Goal: Transaction & Acquisition: Purchase product/service

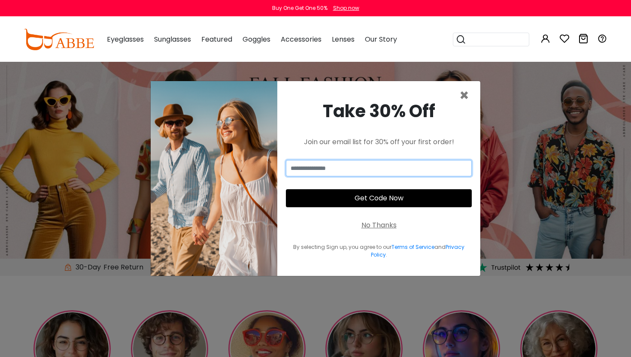
click at [377, 167] on input "email" at bounding box center [379, 168] width 186 height 16
type input "**********"
click at [365, 199] on button "Get Code Now" at bounding box center [379, 198] width 186 height 18
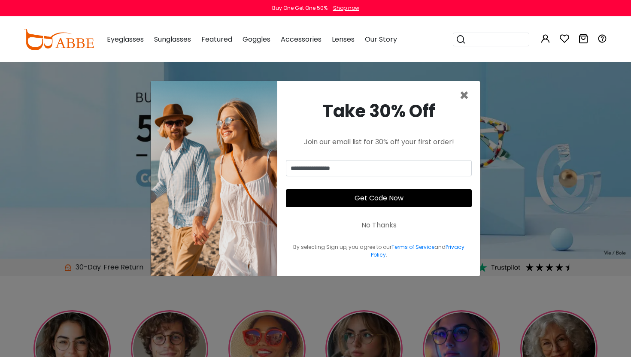
click at [380, 200] on button "Get Code Now" at bounding box center [379, 198] width 186 height 18
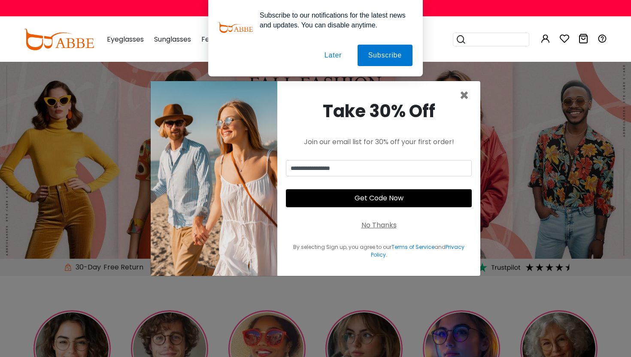
click at [331, 55] on button "Later" at bounding box center [333, 55] width 39 height 21
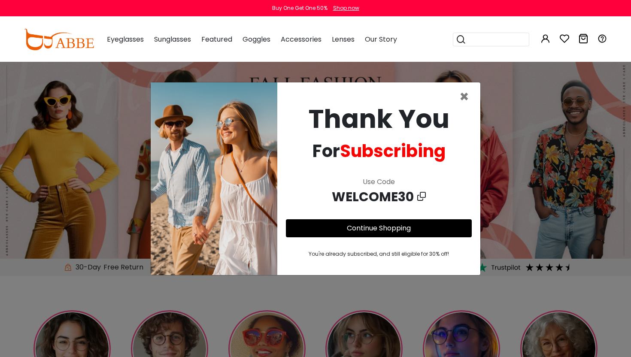
click at [423, 197] on icon at bounding box center [421, 196] width 9 height 13
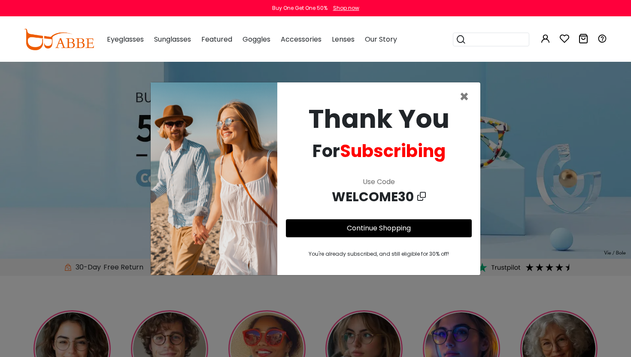
click at [414, 224] on button "Continue Shopping" at bounding box center [379, 228] width 186 height 18
click at [378, 226] on link "Continue Shopping" at bounding box center [379, 228] width 64 height 10
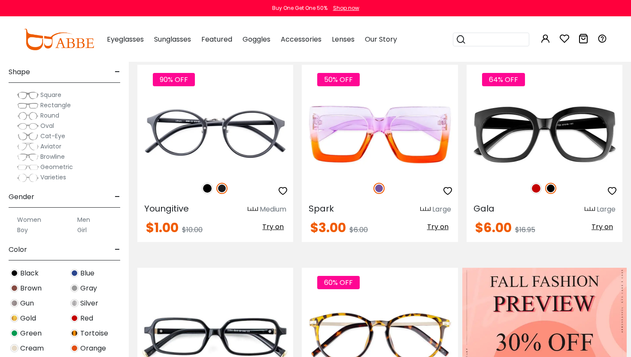
scroll to position [18, 0]
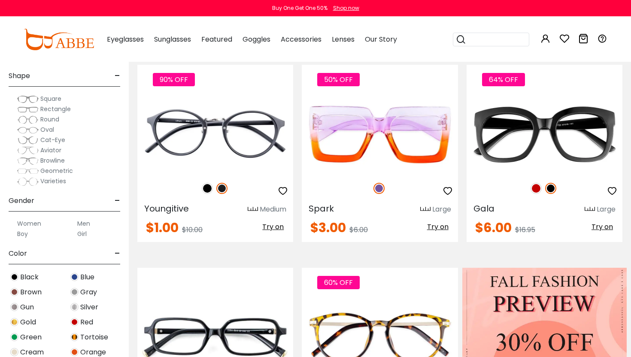
click at [30, 100] on img at bounding box center [27, 99] width 21 height 9
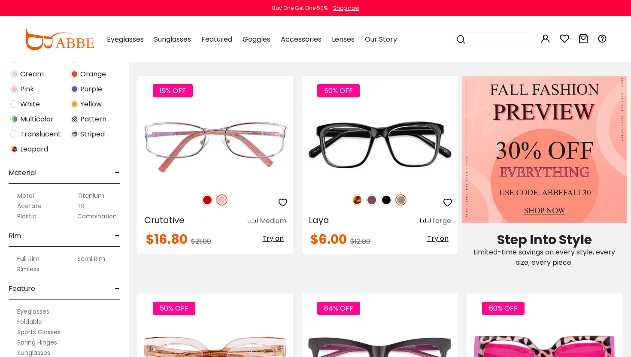
scroll to position [320, 0]
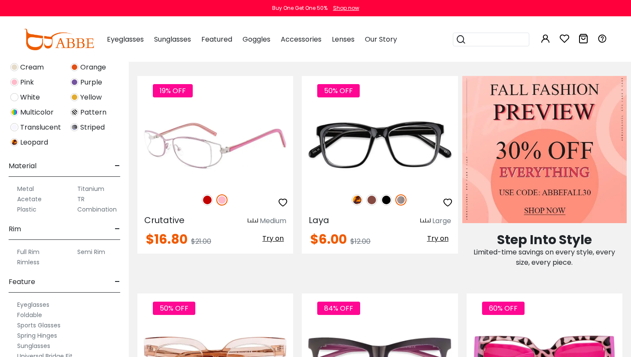
click at [267, 240] on span "Try on" at bounding box center [272, 239] width 21 height 10
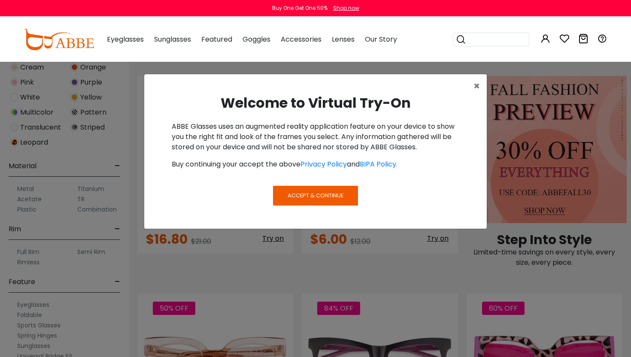
click at [292, 189] on button "Accept & Continue" at bounding box center [315, 196] width 85 height 20
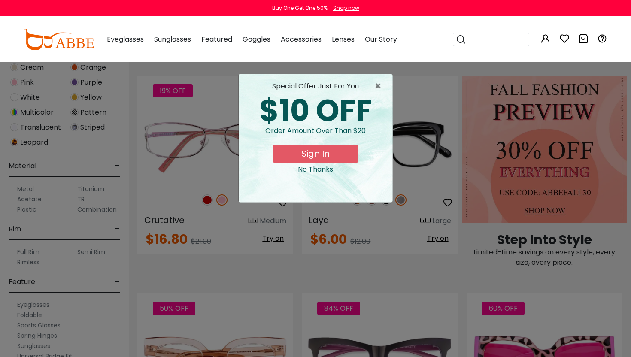
click at [321, 152] on button "Sign In" at bounding box center [316, 154] width 86 height 18
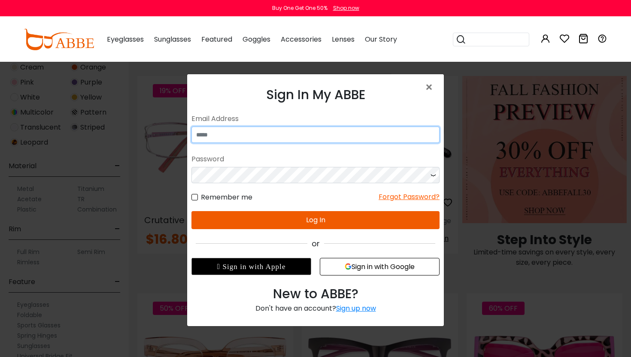
click at [267, 135] on input "email" at bounding box center [315, 134] width 248 height 16
type input "**********"
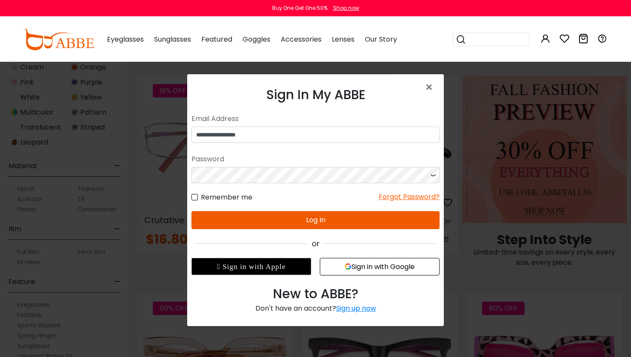
click at [348, 307] on div "Sign up now" at bounding box center [356, 308] width 40 height 10
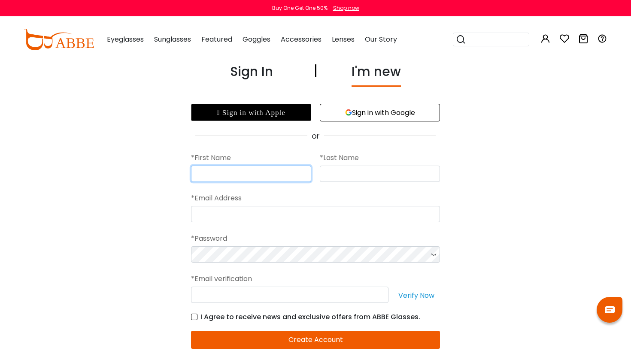
click at [240, 173] on input "text" at bounding box center [251, 174] width 120 height 16
type input "******"
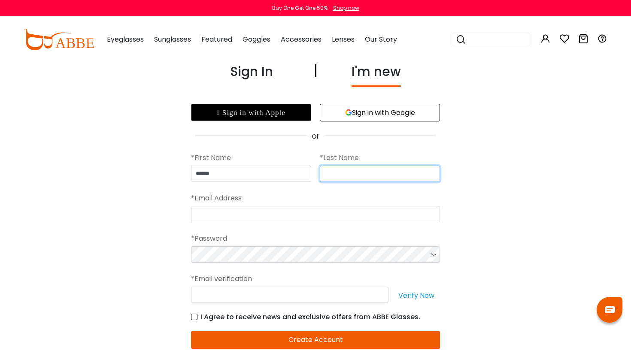
type input "*****"
type input "**********"
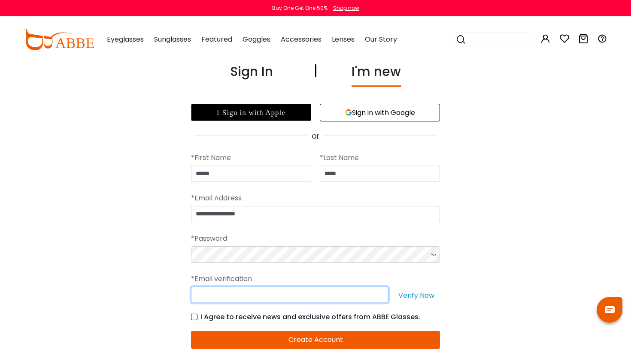
click at [264, 297] on input "text" at bounding box center [289, 295] width 197 height 16
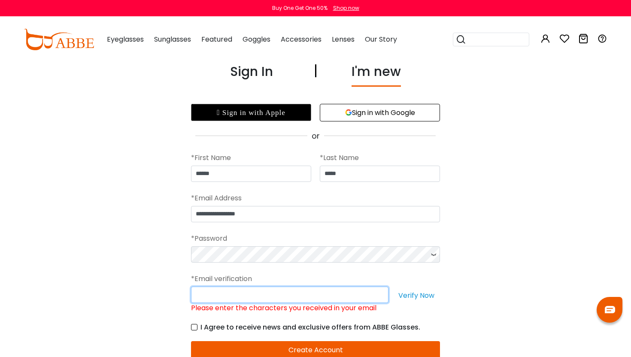
click at [323, 290] on input "Please enter the characters you received in your email" at bounding box center [289, 295] width 197 height 16
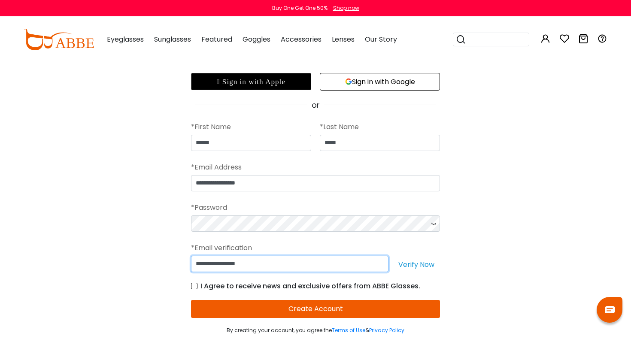
scroll to position [38, 0]
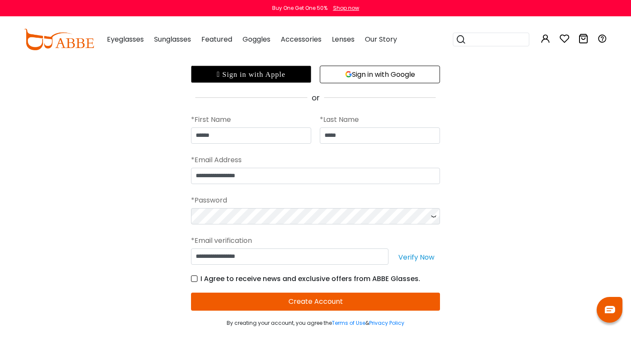
click at [315, 300] on button "Create Account" at bounding box center [315, 302] width 249 height 18
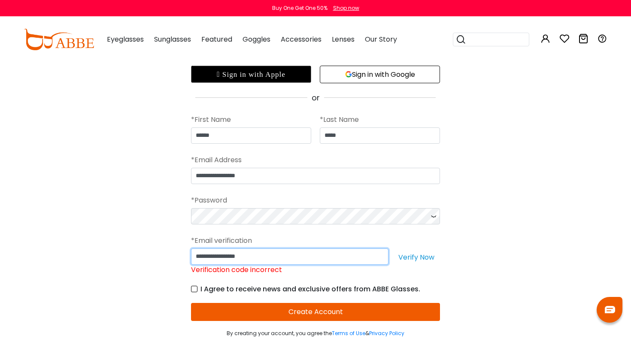
click at [287, 259] on input "**********" at bounding box center [289, 257] width 197 height 16
drag, startPoint x: 279, startPoint y: 257, endPoint x: 208, endPoint y: 257, distance: 70.8
click at [208, 257] on input "**********" at bounding box center [289, 257] width 197 height 16
type input "*"
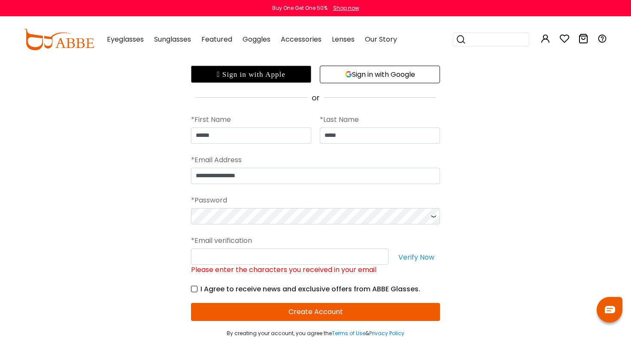
click at [414, 258] on button "Verify Now" at bounding box center [416, 257] width 47 height 16
click at [375, 254] on input "Please enter the characters you received in your email" at bounding box center [289, 257] width 197 height 16
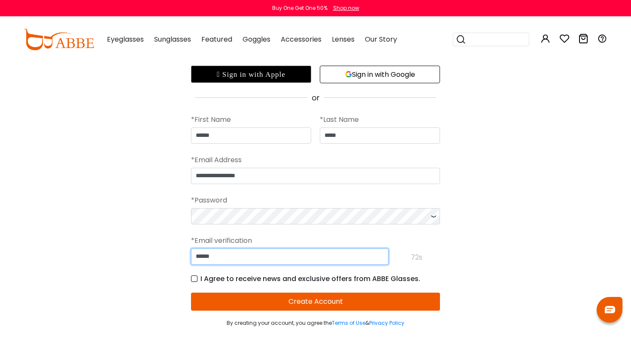
type input "******"
click at [406, 297] on button "Create Account" at bounding box center [315, 302] width 249 height 18
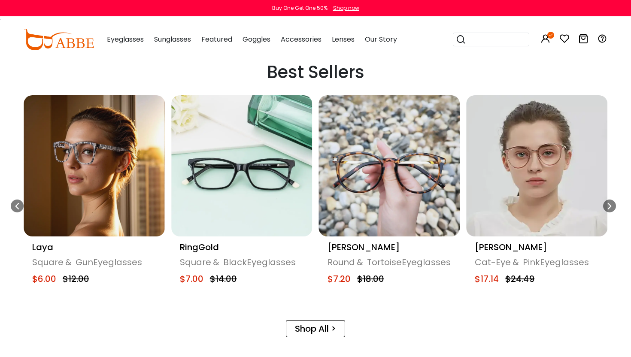
scroll to position [388, 0]
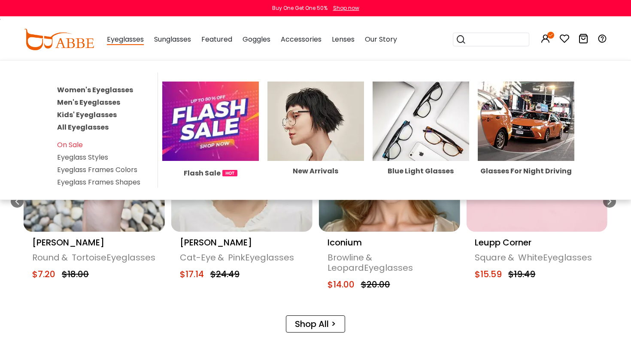
click at [209, 124] on img at bounding box center [210, 122] width 97 height 80
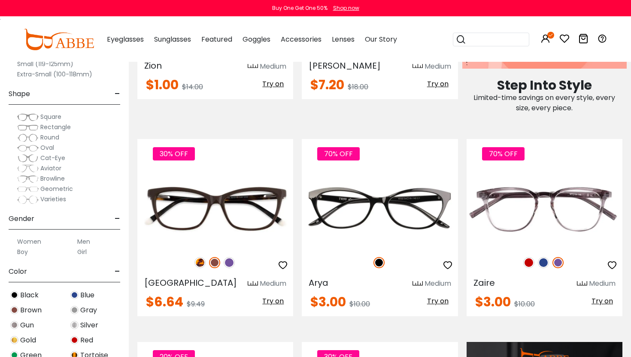
scroll to position [551, 0]
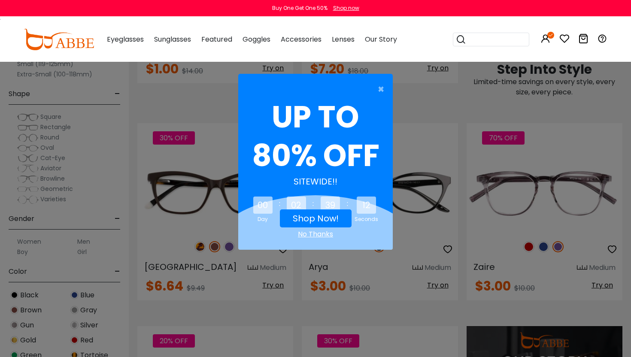
click at [329, 218] on link "Shop Now!" at bounding box center [316, 218] width 46 height 12
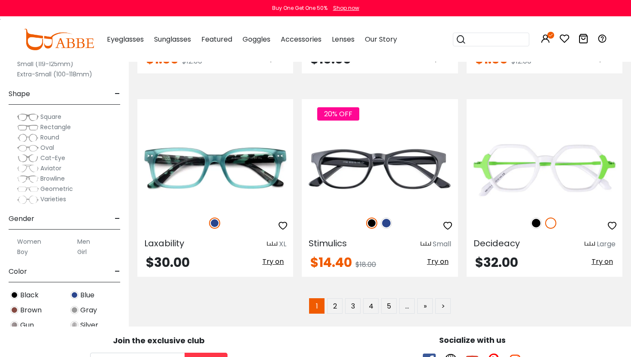
scroll to position [4058, 0]
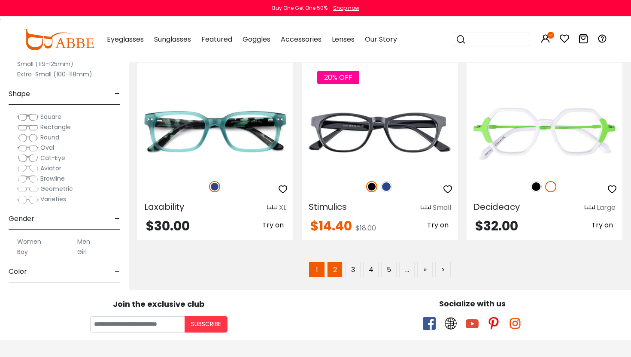
click at [334, 268] on link "2" at bounding box center [334, 269] width 15 height 15
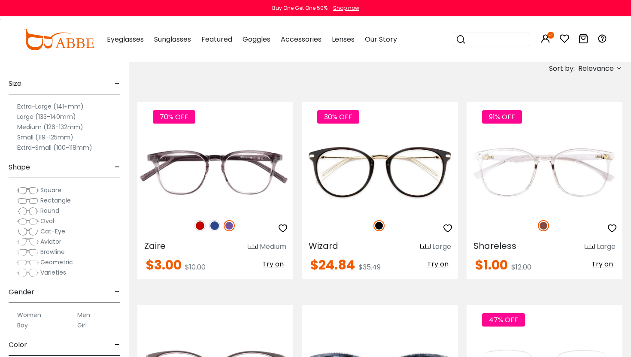
scroll to position [160, 0]
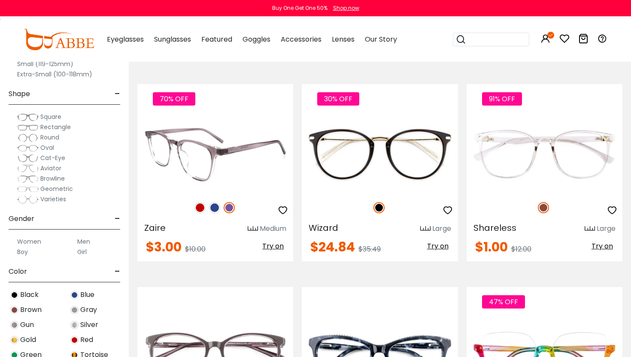
click at [200, 208] on img at bounding box center [199, 207] width 11 height 11
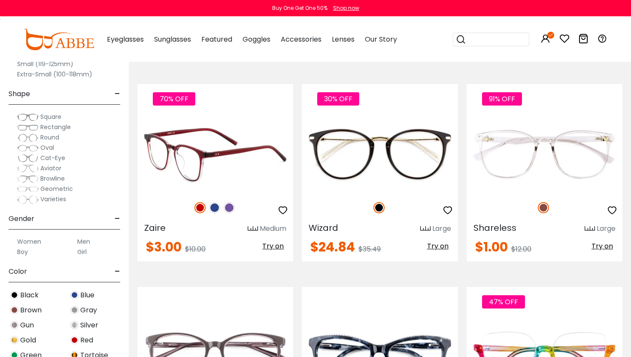
click at [274, 244] on span "Try on" at bounding box center [272, 246] width 21 height 10
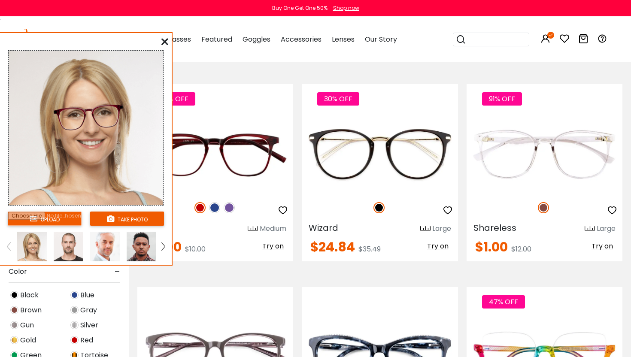
click at [53, 220] on input "file" at bounding box center [45, 219] width 74 height 14
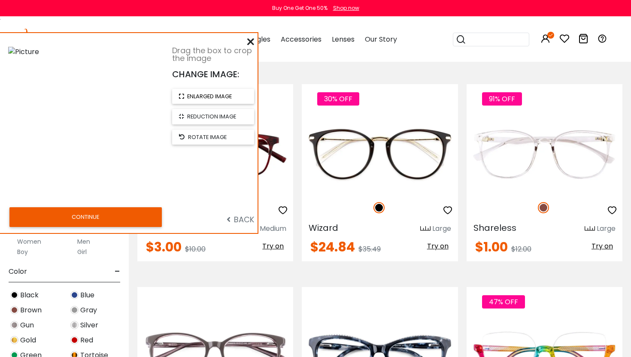
click at [211, 95] on span "enlarged image" at bounding box center [209, 96] width 45 height 8
click at [207, 115] on span "reduction image" at bounding box center [212, 116] width 49 height 8
click at [134, 217] on button "CONTINUE" at bounding box center [86, 217] width 152 height 20
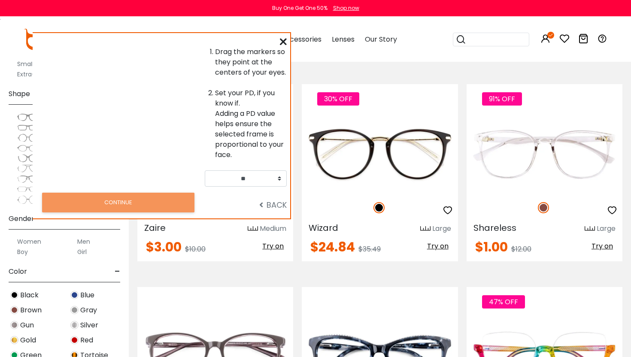
drag, startPoint x: 158, startPoint y: 37, endPoint x: 209, endPoint y: 38, distance: 51.1
click at [209, 38] on div "Drag the markers so they point at the centers of your eyes. Set your PD, if you…" at bounding box center [162, 125] width 258 height 185
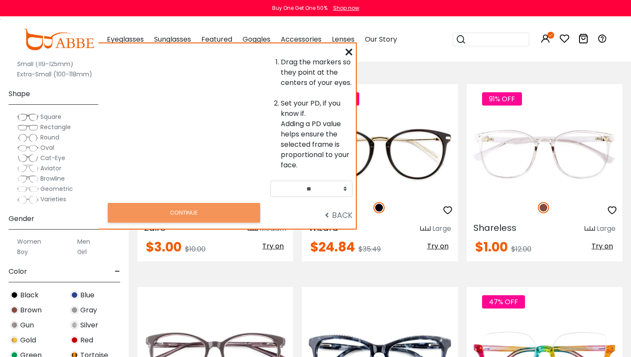
drag, startPoint x: 209, startPoint y: 38, endPoint x: 274, endPoint y: 57, distance: 67.6
click at [275, 57] on div "Drag the markers so they point at the centers of your eyes. Set your PD, if you…" at bounding box center [227, 135] width 258 height 185
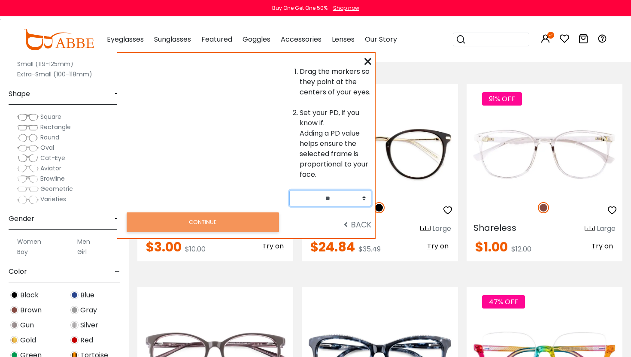
click at [337, 197] on select "** ** ** ** ** ** ** ** ** ** ** ** ** ** ** ** ** ** ** ** ** ** ** ** ** ** *…" at bounding box center [330, 198] width 82 height 16
select select "**"
click at [252, 92] on div at bounding box center [202, 137] width 173 height 140
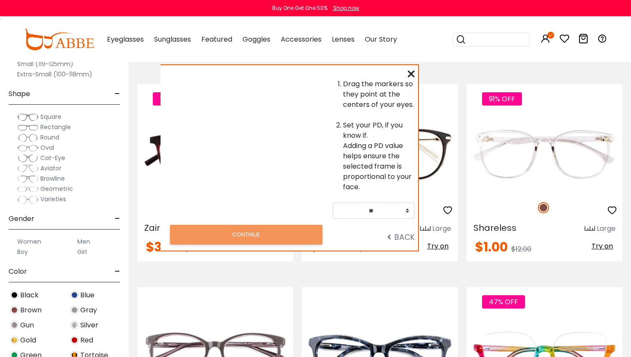
drag, startPoint x: 218, startPoint y: 105, endPoint x: 261, endPoint y: 118, distance: 44.7
click at [261, 118] on div at bounding box center [246, 149] width 173 height 140
click at [397, 239] on span "BACK" at bounding box center [399, 237] width 27 height 11
click at [389, 239] on icon at bounding box center [388, 237] width 4 height 8
click at [406, 75] on div "Drag the markers so they point at the centers of your eyes. Set your PD, if you…" at bounding box center [289, 157] width 258 height 185
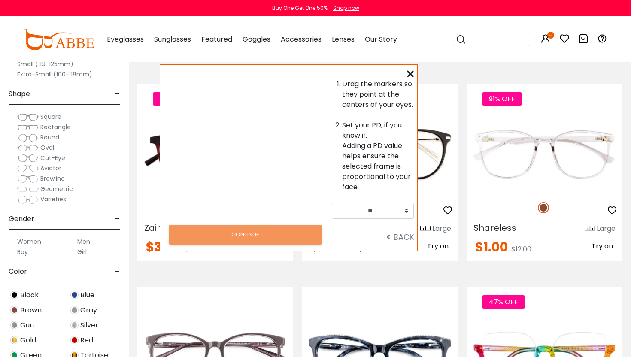
click at [411, 71] on icon at bounding box center [410, 73] width 7 height 7
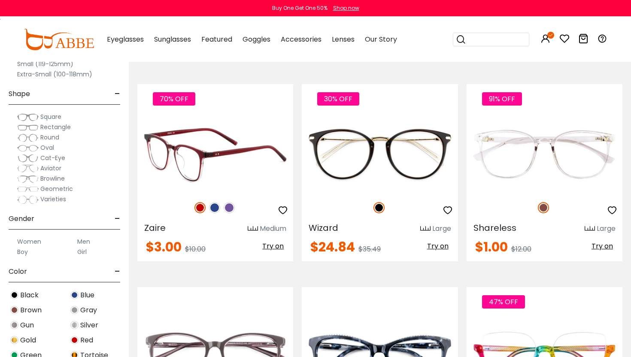
click at [273, 249] on span "Try on" at bounding box center [272, 246] width 21 height 10
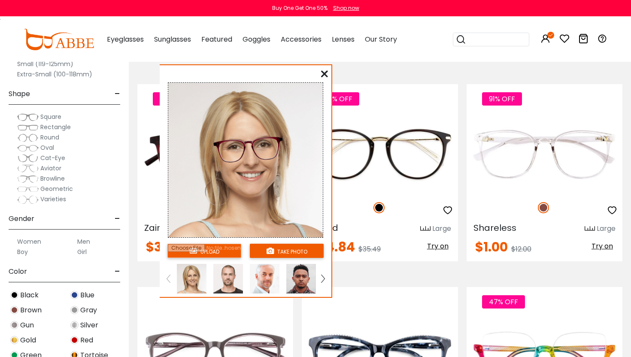
click at [217, 252] on input "file" at bounding box center [204, 251] width 74 height 14
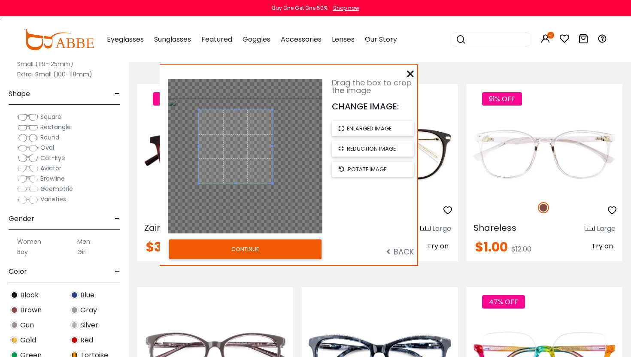
drag, startPoint x: 292, startPoint y: 201, endPoint x: 272, endPoint y: 193, distance: 21.5
click at [272, 193] on div at bounding box center [245, 156] width 155 height 155
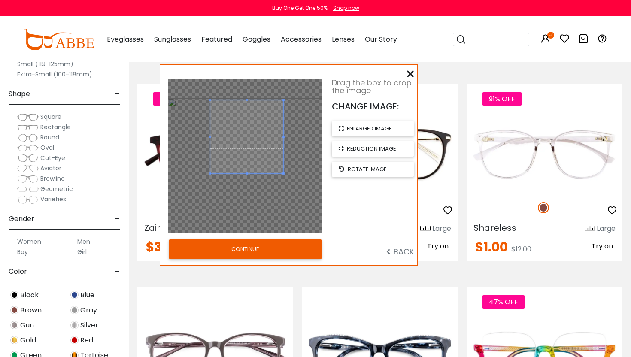
drag, startPoint x: 245, startPoint y: 170, endPoint x: 257, endPoint y: 160, distance: 14.9
click at [257, 160] on span at bounding box center [246, 136] width 73 height 73
click at [259, 251] on button "CONTINUE" at bounding box center [245, 250] width 152 height 20
